Goal: Find specific page/section: Find specific page/section

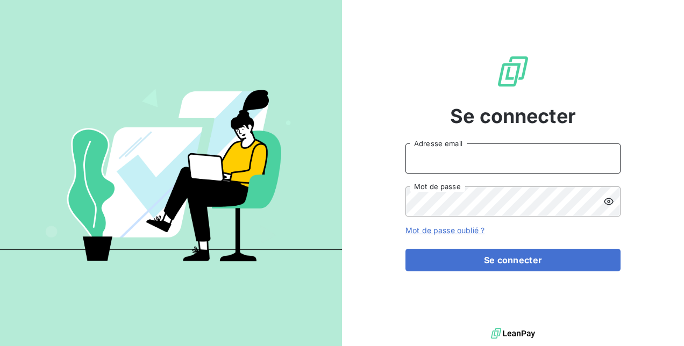
type input "[PERSON_NAME][EMAIL_ADDRESS][DOMAIN_NAME]"
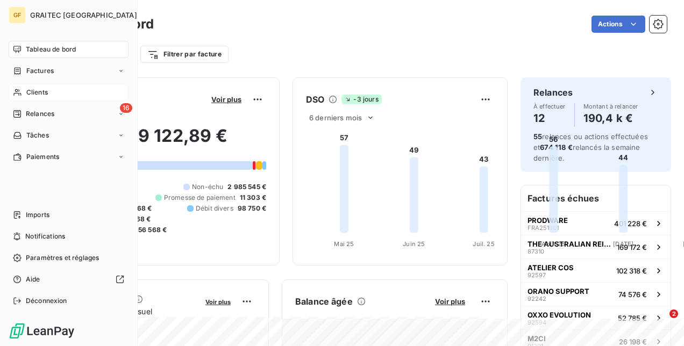
click at [32, 92] on span "Clients" at bounding box center [37, 93] width 22 height 10
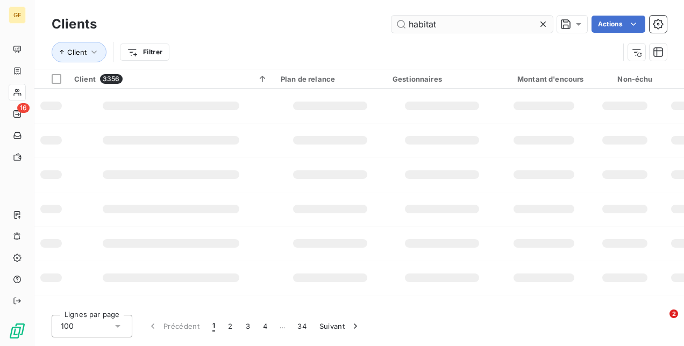
type input "habitat"
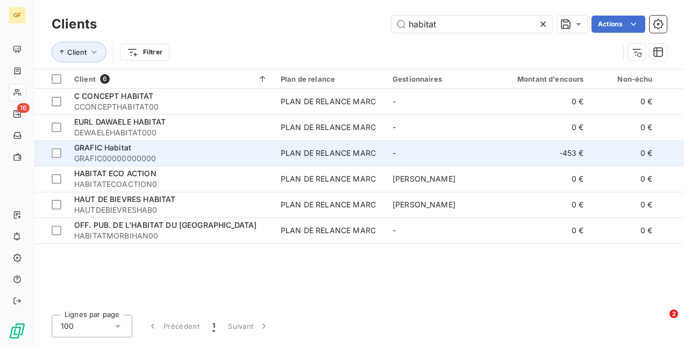
click at [374, 141] on td "PLAN DE RELANCE MARC" at bounding box center [330, 153] width 112 height 26
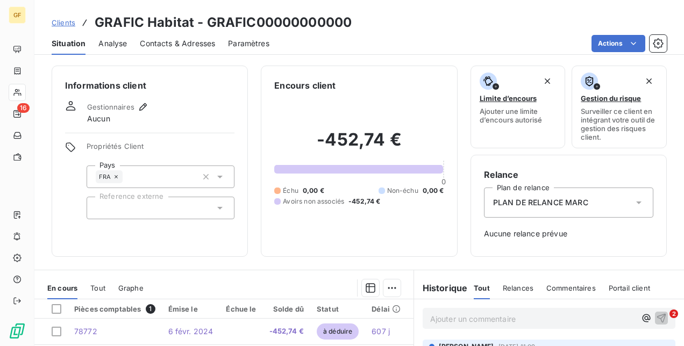
click at [177, 46] on span "Contacts & Adresses" at bounding box center [177, 43] width 75 height 11
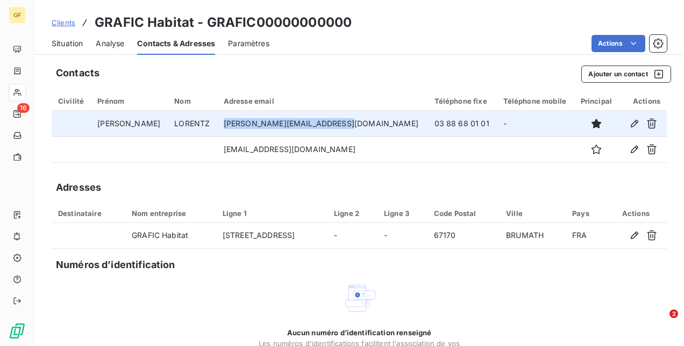
drag, startPoint x: 327, startPoint y: 123, endPoint x: 217, endPoint y: 128, distance: 110.3
click at [217, 128] on td "[PERSON_NAME][EMAIL_ADDRESS][DOMAIN_NAME]" at bounding box center [322, 124] width 211 height 26
copy td "[PERSON_NAME][EMAIL_ADDRESS][DOMAIN_NAME]"
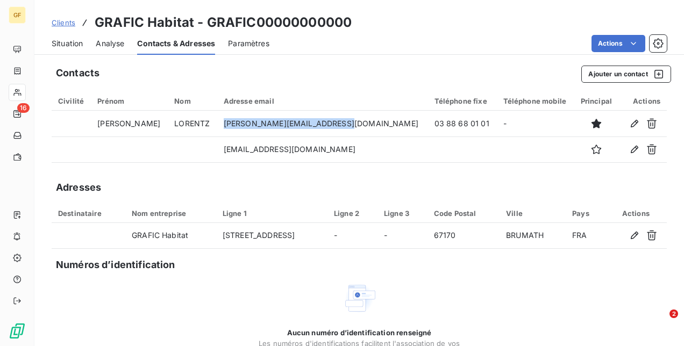
click at [60, 24] on span "Clients" at bounding box center [64, 22] width 24 height 9
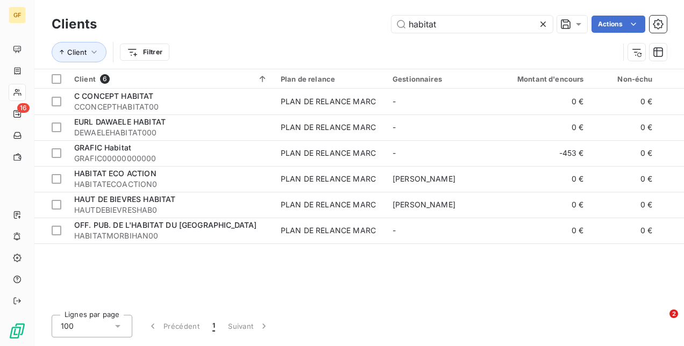
drag, startPoint x: 459, startPoint y: 30, endPoint x: 231, endPoint y: 44, distance: 227.8
click at [231, 44] on div "Clients habitat Actions Client Filtrer" at bounding box center [359, 41] width 615 height 56
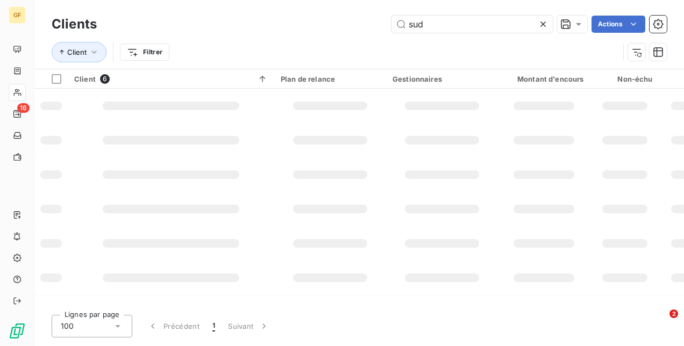
type input "sud"
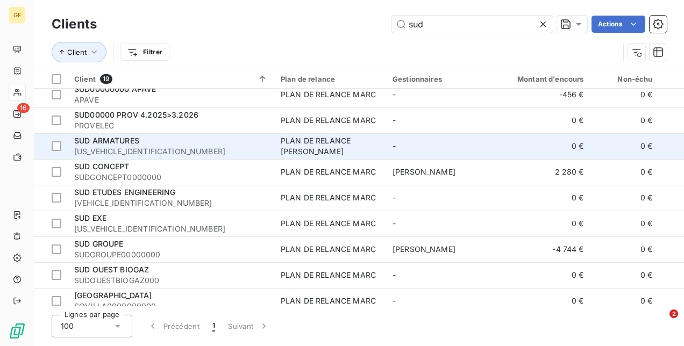
scroll to position [215, 0]
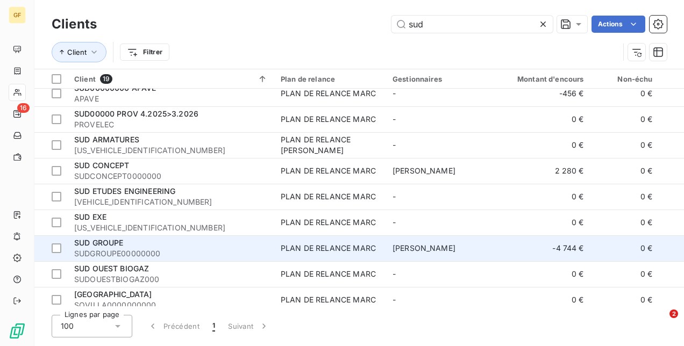
click at [207, 253] on span "SUDGROUPE00000000" at bounding box center [171, 253] width 194 height 11
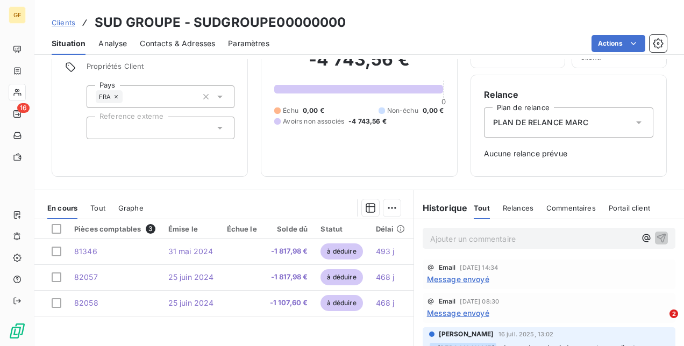
scroll to position [81, 0]
click at [65, 16] on div "Clients SUD GROUPE - SUDGROUPE00000000" at bounding box center [199, 22] width 295 height 19
click at [65, 21] on span "Clients" at bounding box center [64, 22] width 24 height 9
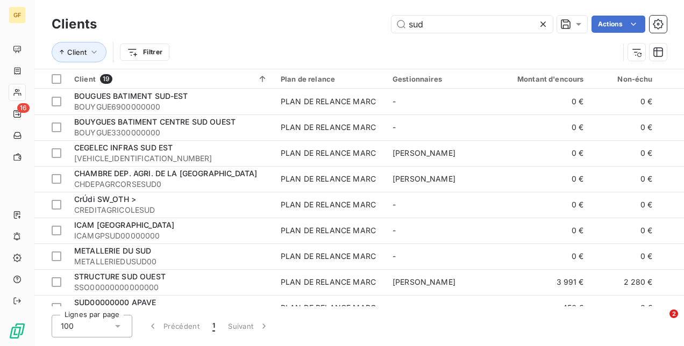
drag, startPoint x: 438, startPoint y: 22, endPoint x: 347, endPoint y: 20, distance: 90.3
click at [347, 20] on div "sud Actions" at bounding box center [388, 24] width 557 height 17
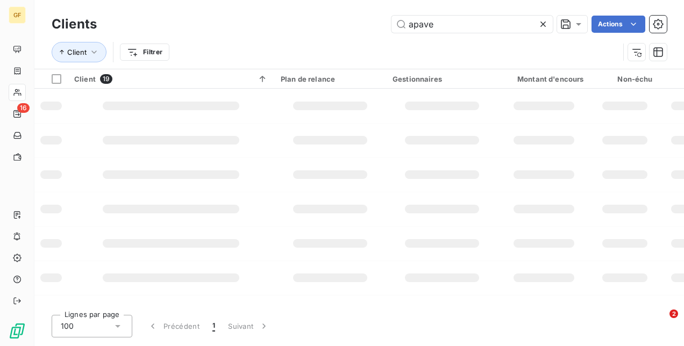
type input "apave"
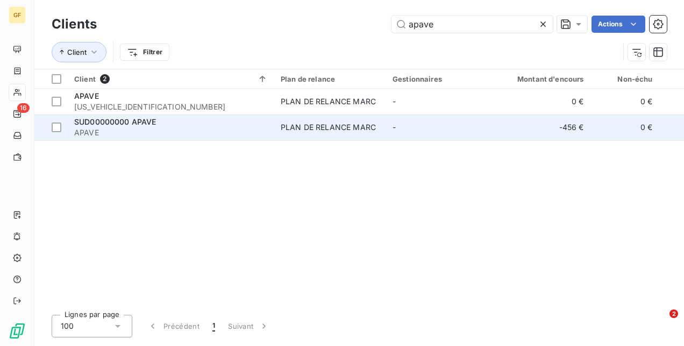
click at [256, 130] on span "APAVE" at bounding box center [171, 132] width 194 height 11
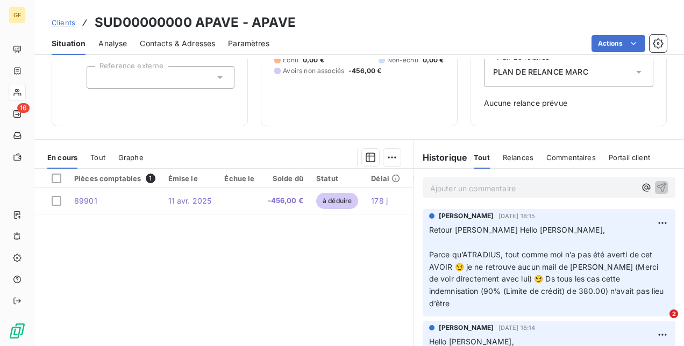
scroll to position [191, 0]
